Goal: Participate in discussion: Engage in conversation with other users on a specific topic

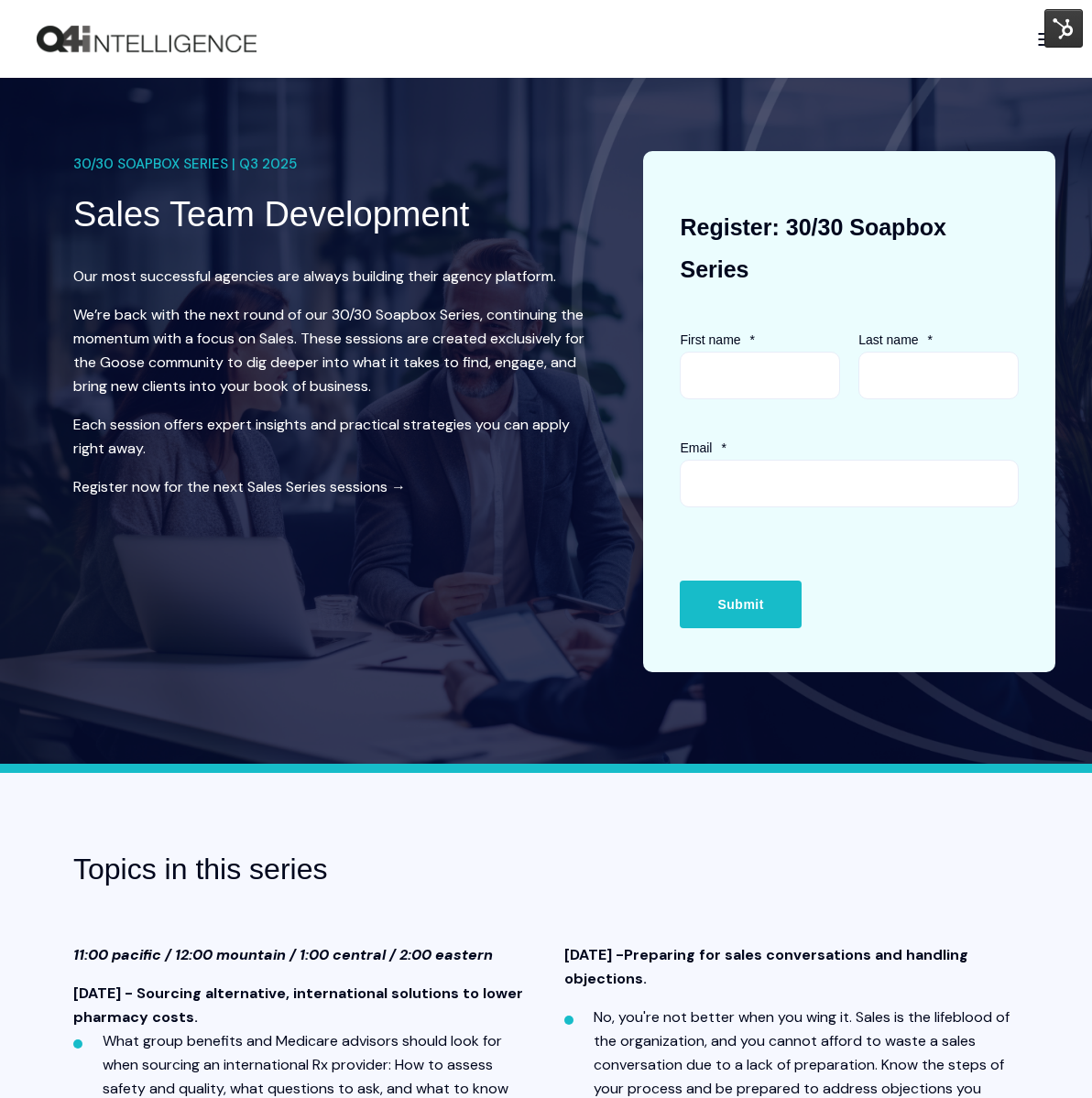
scroll to position [1, 0]
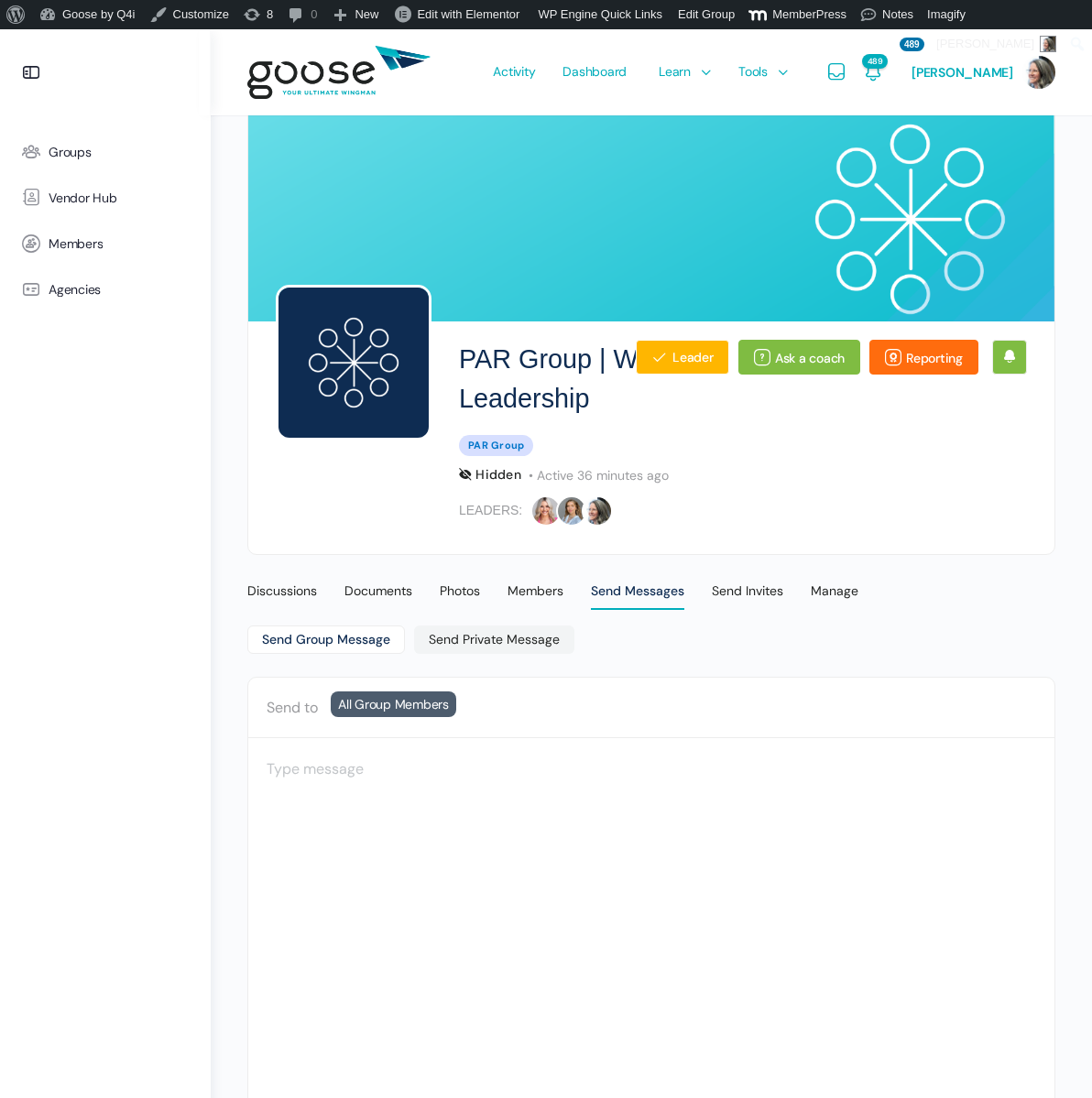
scroll to position [29, 0]
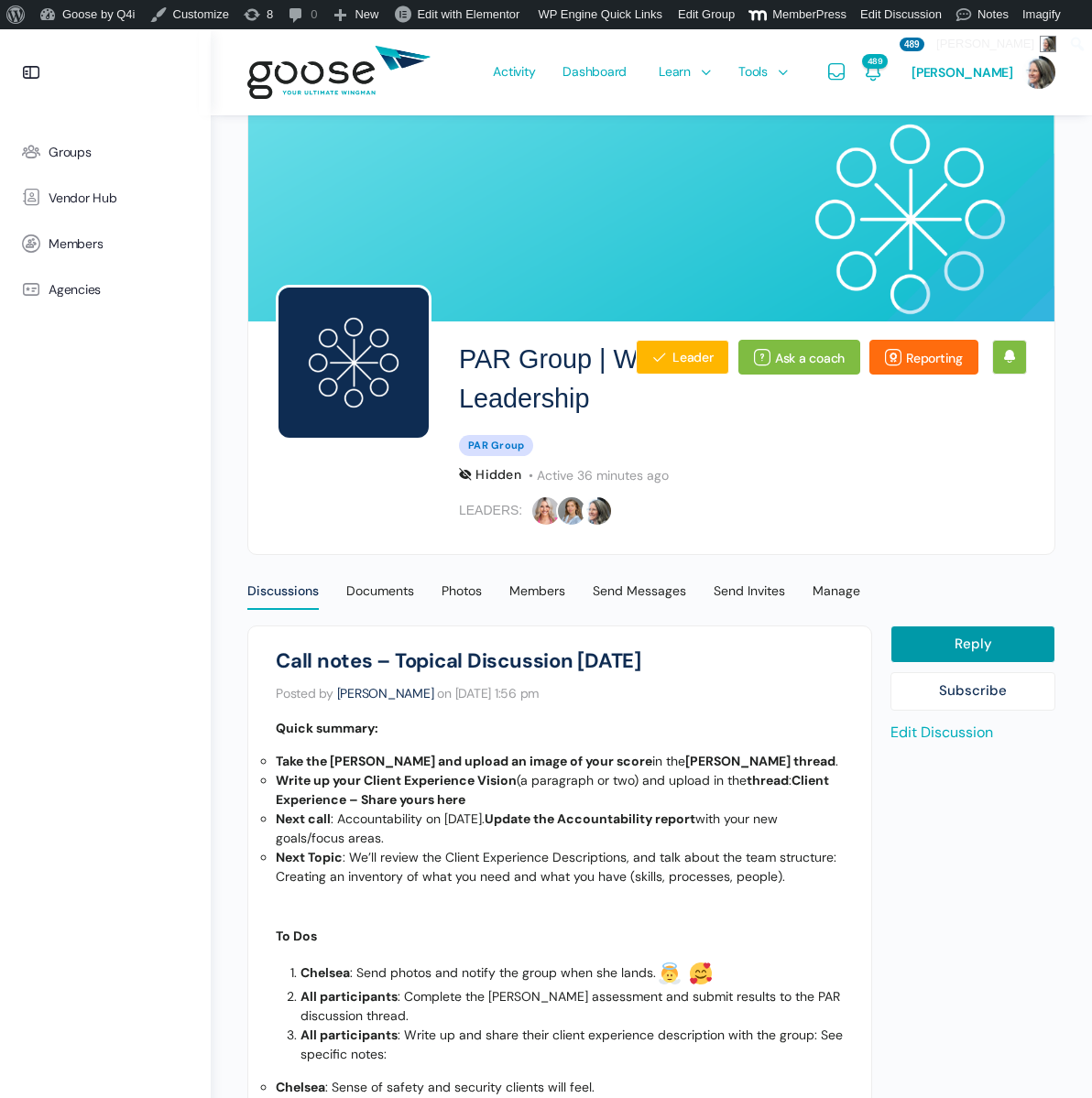
scroll to position [347, 0]
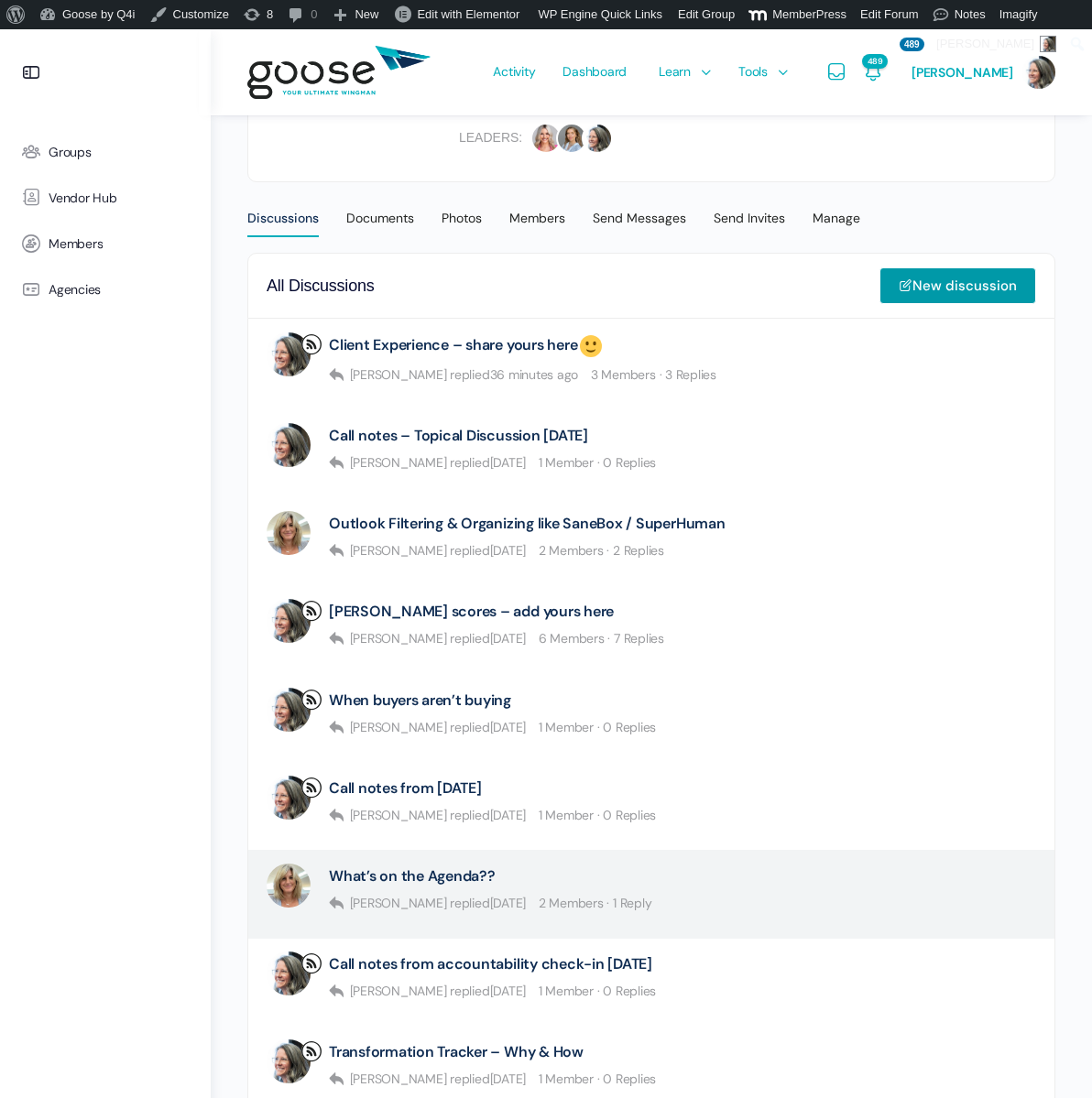
scroll to position [381, 0]
